Goal: Information Seeking & Learning: Learn about a topic

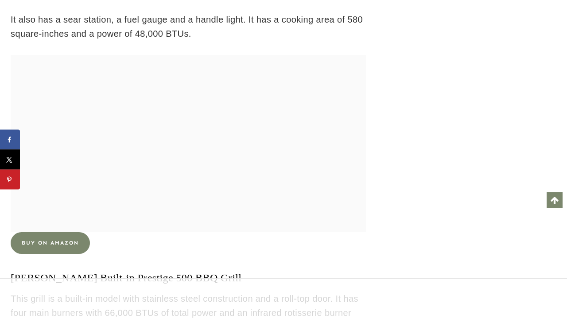
scroll to position [3339, 0]
